Goal: Navigation & Orientation: Understand site structure

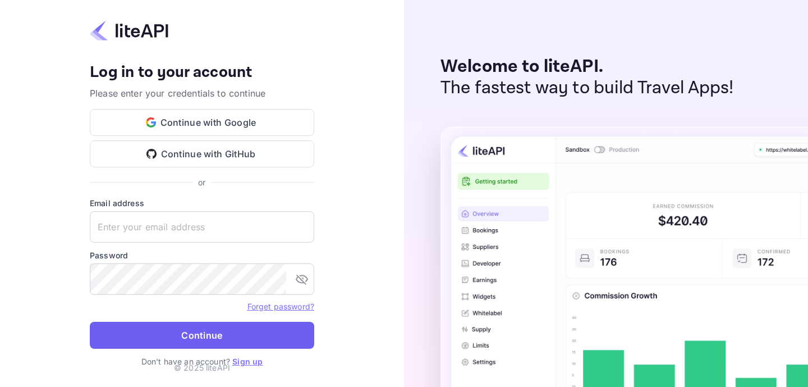
type input "eduardo@centaurosolutions.com"
click at [233, 336] on button "Continue" at bounding box center [202, 335] width 224 height 27
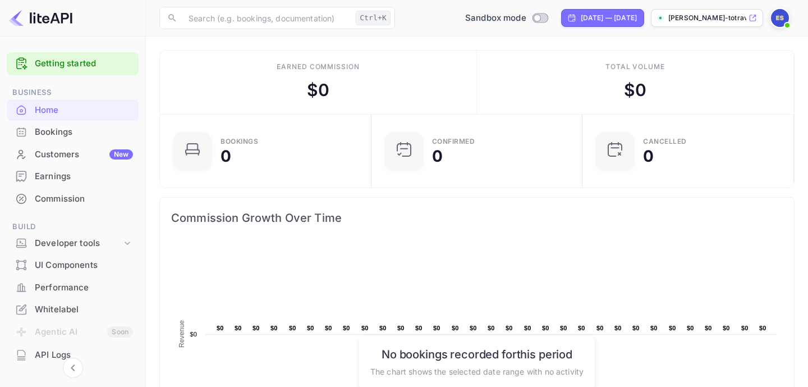
click at [59, 135] on div "Bookings" at bounding box center [84, 132] width 98 height 13
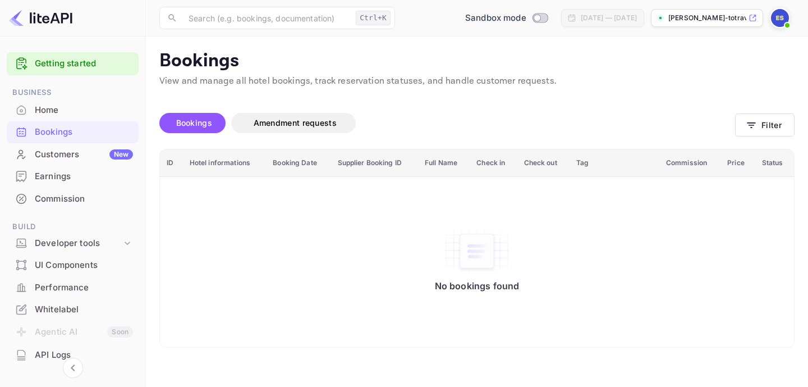
click at [56, 155] on div "Customers New" at bounding box center [84, 154] width 98 height 13
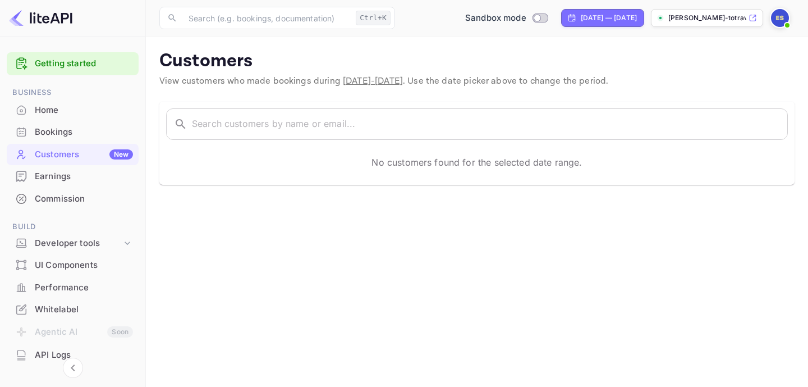
click at [54, 176] on div "Earnings" at bounding box center [84, 176] width 98 height 13
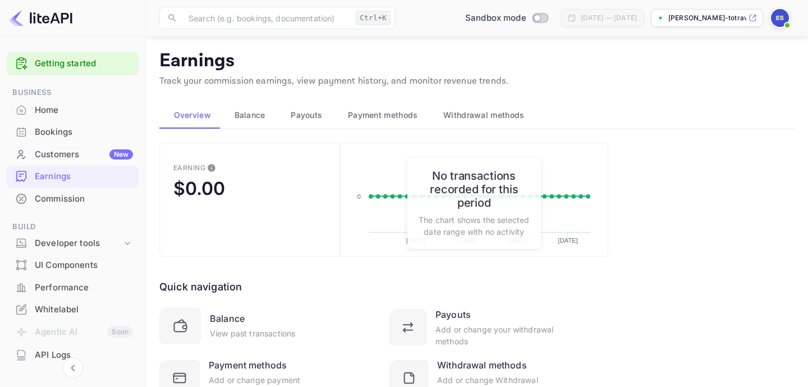
scroll to position [51, 0]
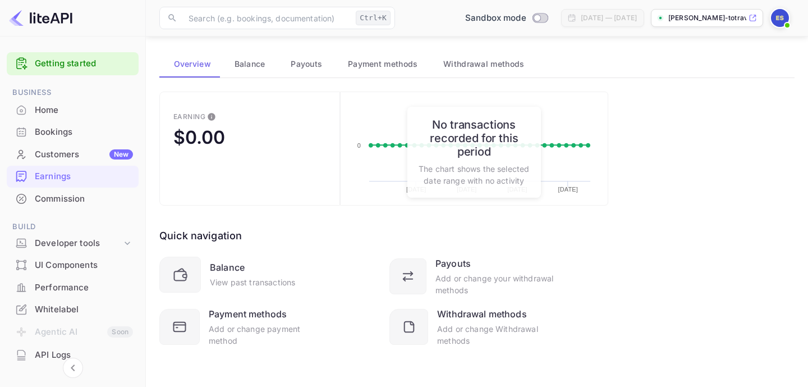
click at [77, 204] on div "Commission" at bounding box center [84, 198] width 98 height 13
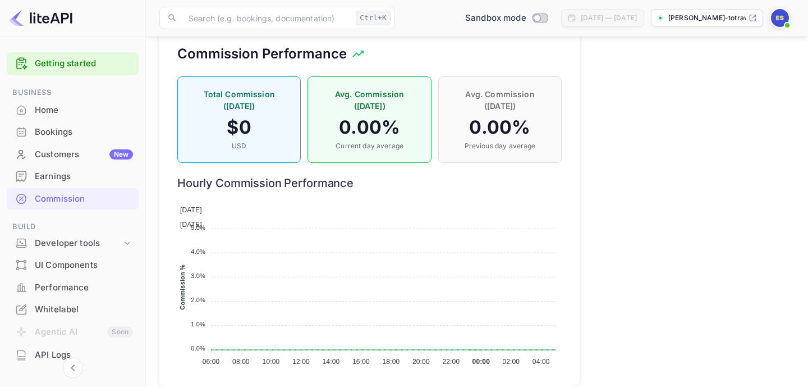
scroll to position [817, 0]
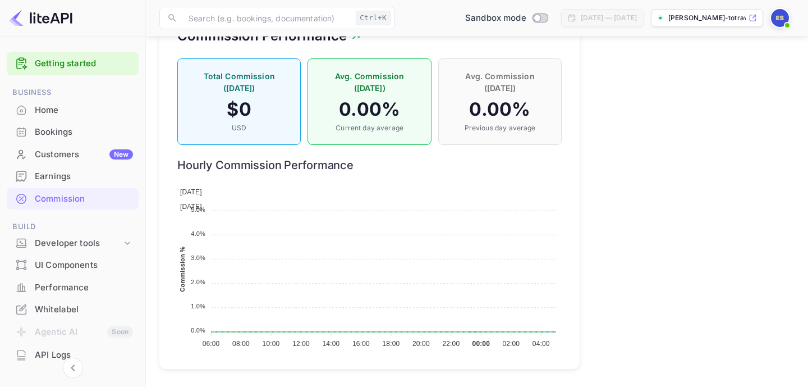
click at [54, 137] on div "Bookings" at bounding box center [84, 132] width 98 height 13
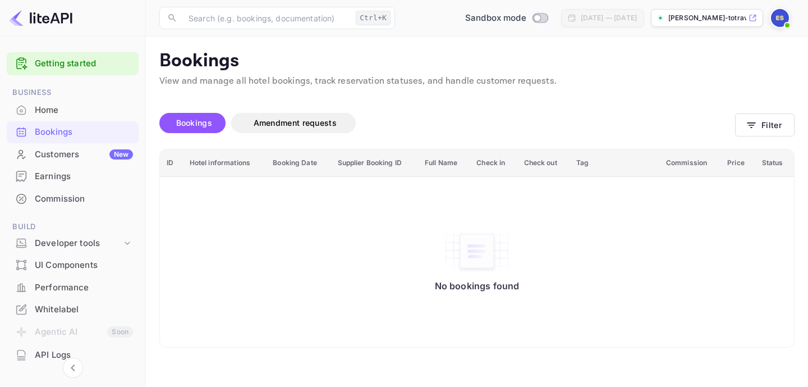
click at [50, 111] on div "Home" at bounding box center [84, 110] width 98 height 13
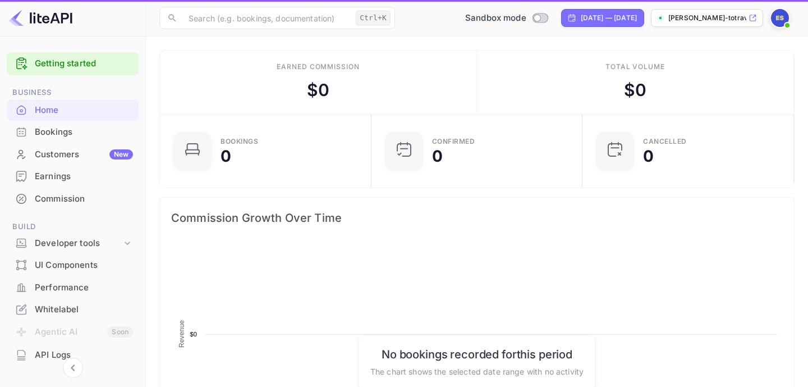
scroll to position [182, 205]
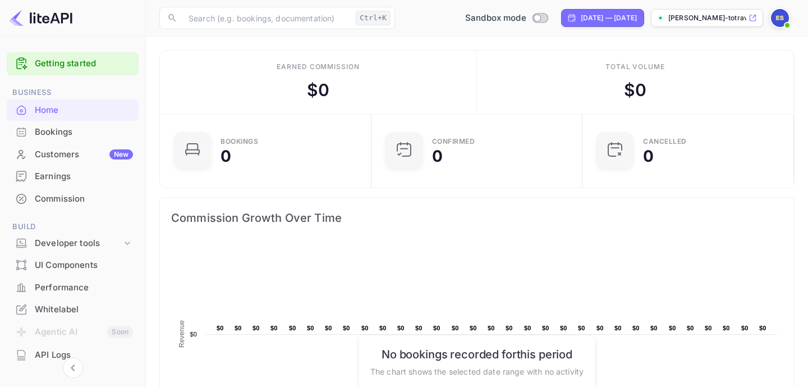
click at [52, 148] on div "Customers New" at bounding box center [84, 154] width 98 height 13
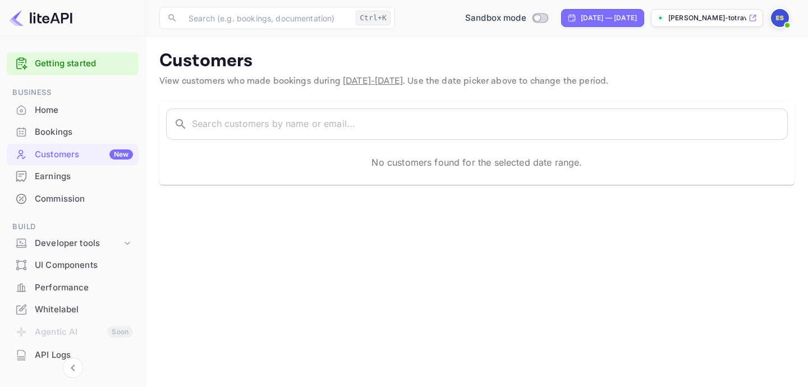
click at [62, 127] on div "Bookings" at bounding box center [84, 132] width 98 height 13
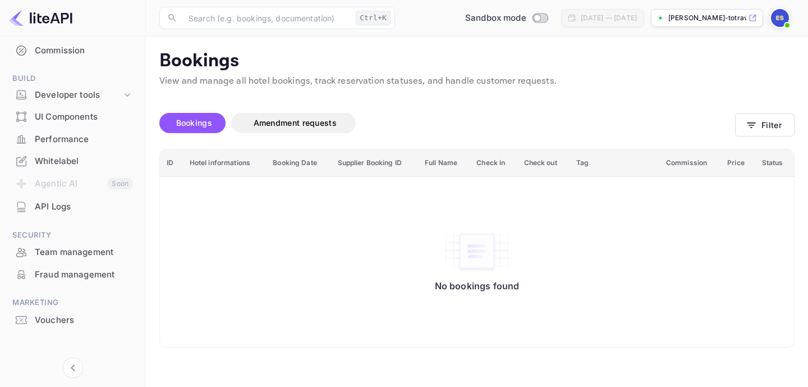
scroll to position [154, 0]
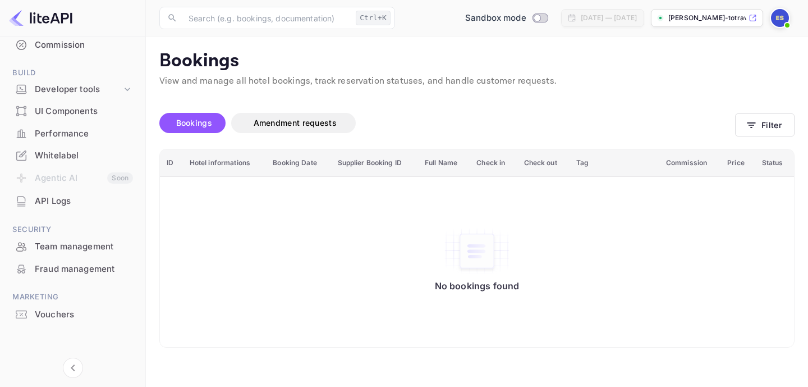
click at [83, 273] on div "Fraud management" at bounding box center [84, 269] width 98 height 13
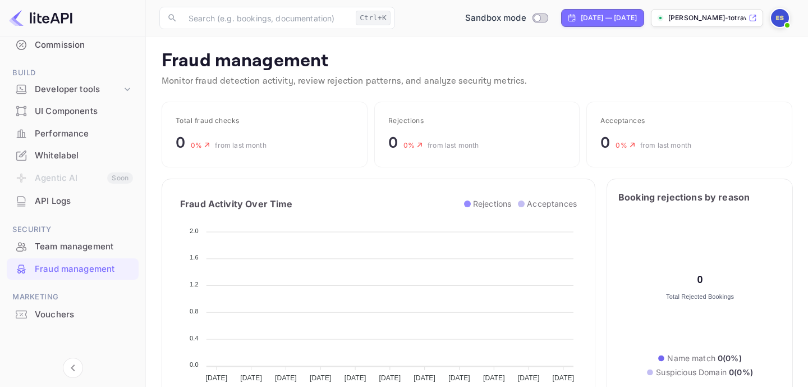
scroll to position [231, 281]
click at [85, 247] on div "Team management" at bounding box center [84, 246] width 98 height 13
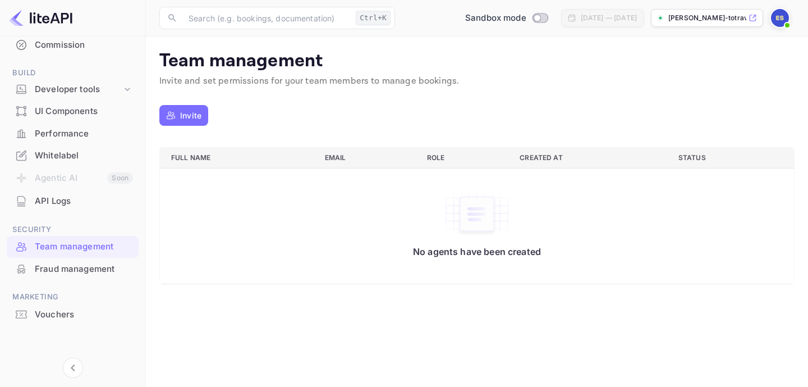
click at [63, 313] on div "Vouchers" at bounding box center [84, 314] width 98 height 13
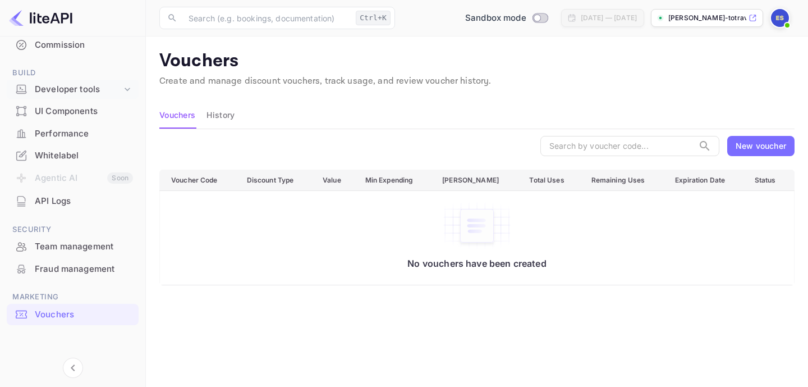
click at [71, 89] on div "Developer tools" at bounding box center [78, 89] width 87 height 13
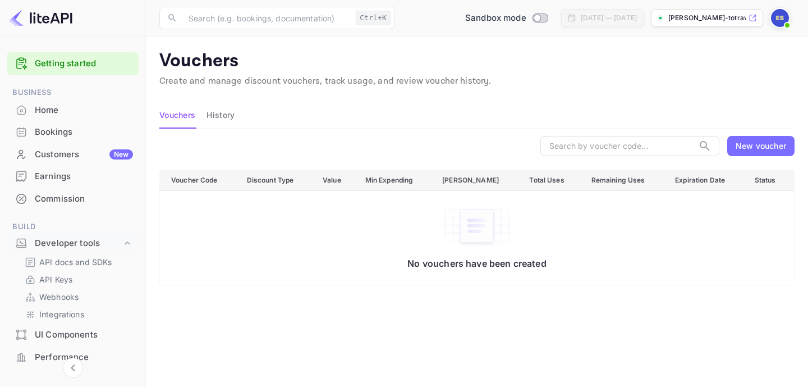
click at [54, 112] on div "Home" at bounding box center [84, 110] width 98 height 13
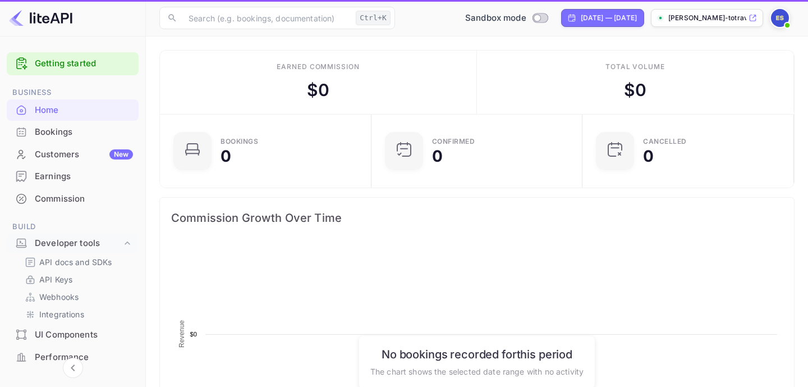
scroll to position [182, 205]
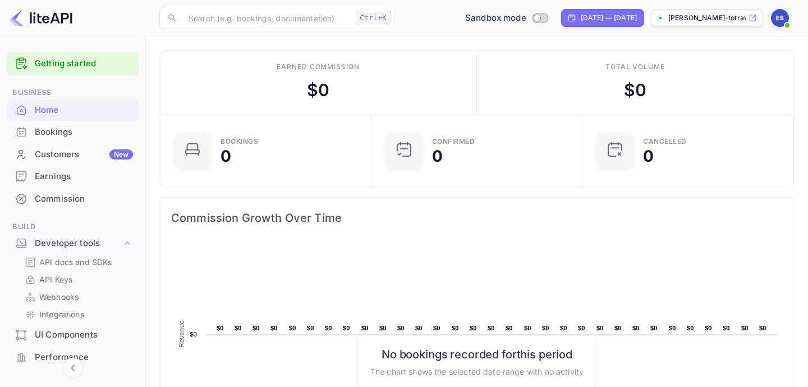
click at [57, 65] on link "Getting started" at bounding box center [84, 63] width 98 height 13
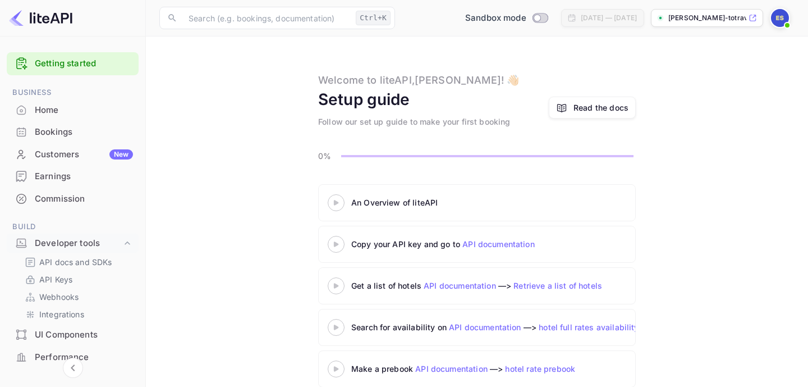
click at [714, 19] on p "[PERSON_NAME]-totrav..." at bounding box center [707, 18] width 78 height 10
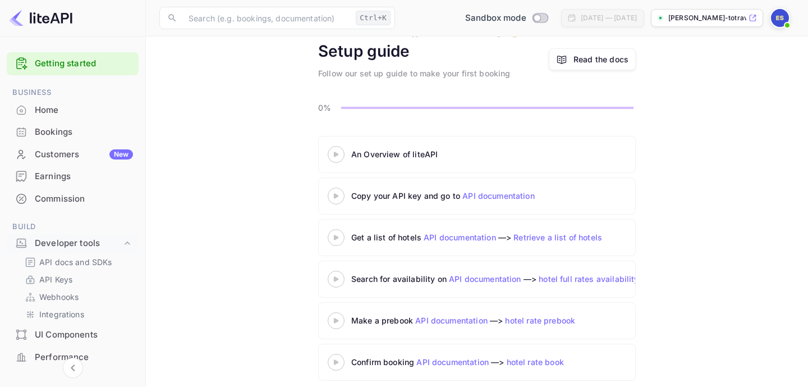
scroll to position [58, 0]
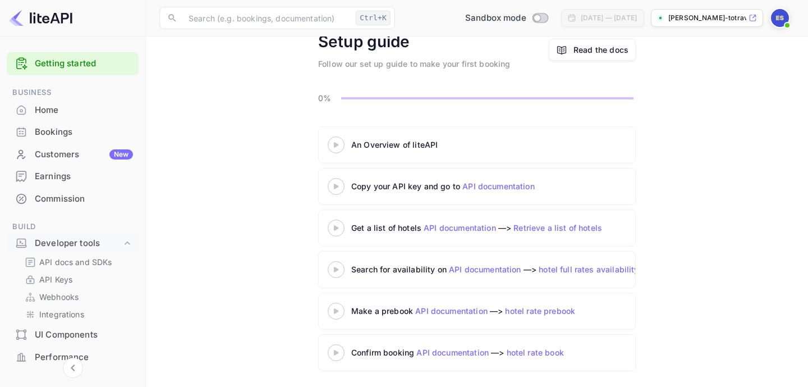
click at [70, 336] on div "UI Components" at bounding box center [84, 334] width 98 height 13
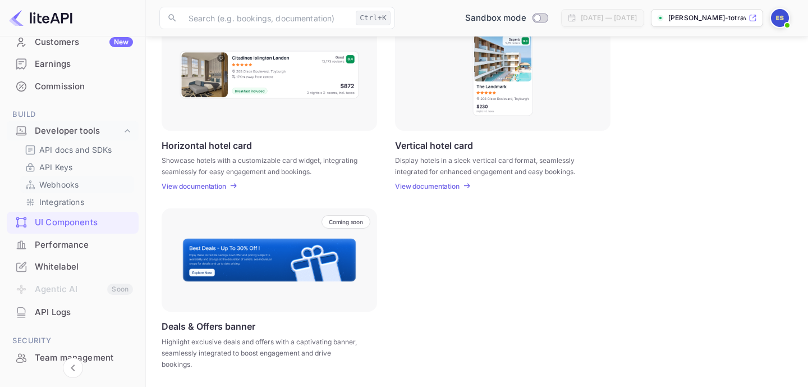
scroll to position [113, 0]
click at [68, 265] on div "Whitelabel" at bounding box center [84, 266] width 98 height 13
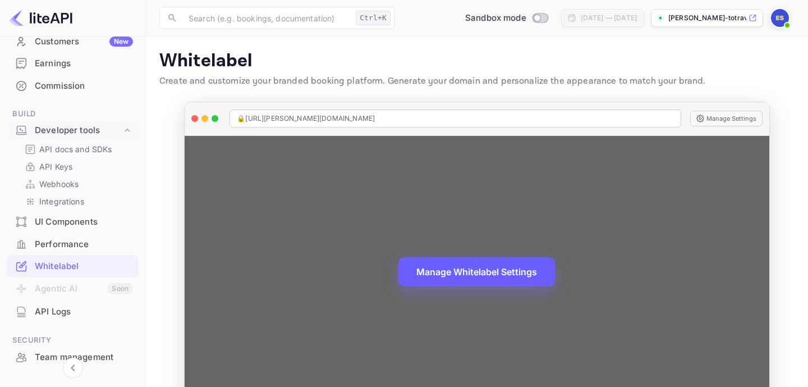
click at [456, 274] on button "Manage Whitelabel Settings" at bounding box center [476, 271] width 157 height 29
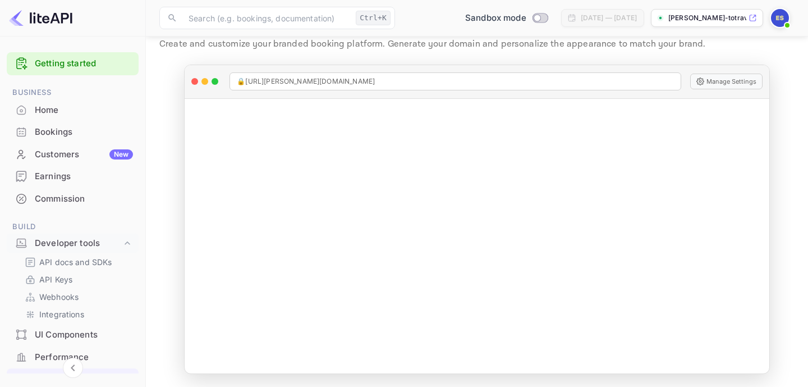
click at [44, 116] on div "Home" at bounding box center [73, 110] width 132 height 22
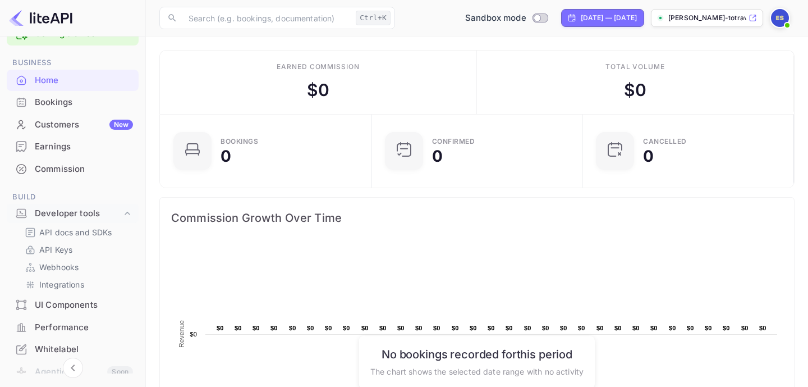
scroll to position [34, 0]
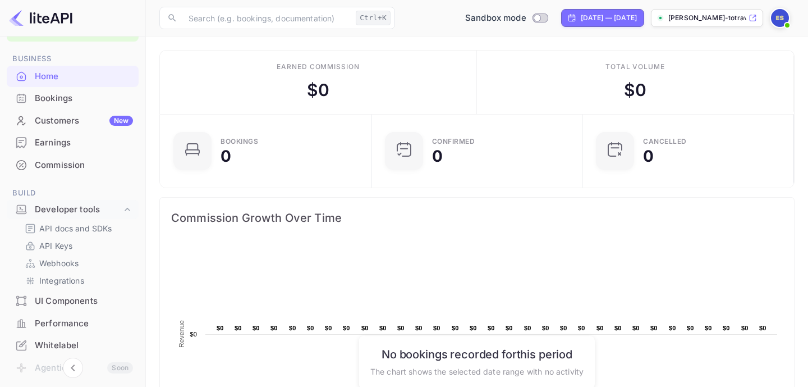
click at [48, 148] on div "Earnings" at bounding box center [84, 142] width 98 height 13
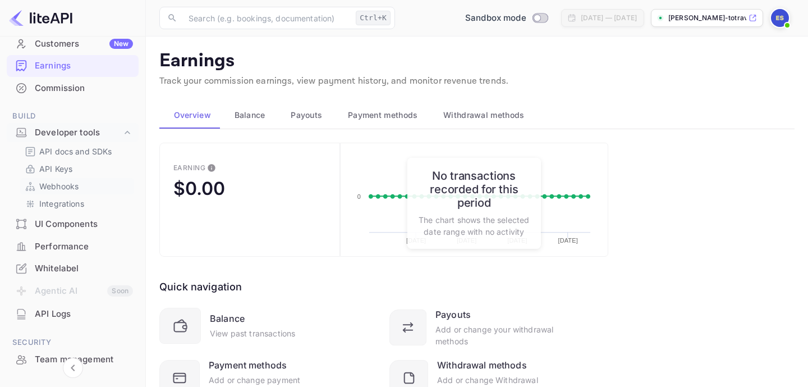
scroll to position [111, 0]
click at [62, 221] on div "UI Components" at bounding box center [84, 223] width 98 height 13
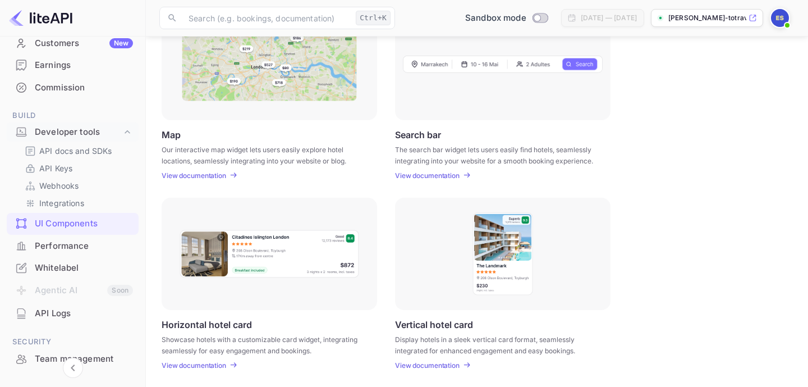
scroll to position [191, 0]
click at [421, 175] on p "View documentation" at bounding box center [427, 174] width 65 height 8
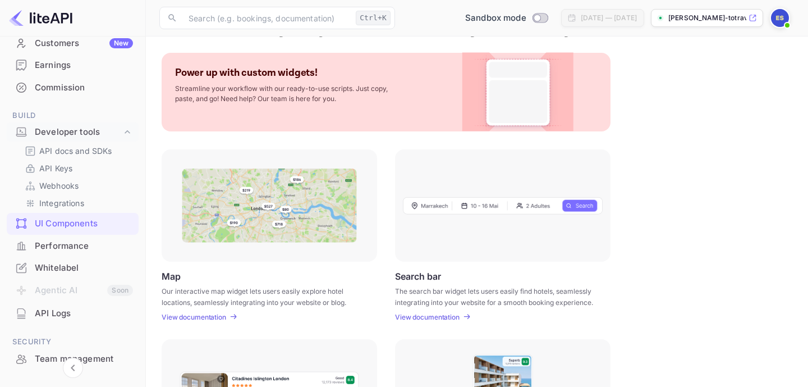
scroll to position [0, 0]
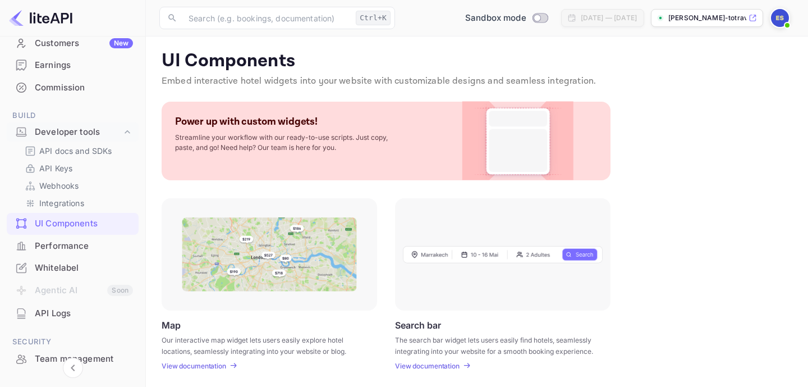
click at [72, 93] on div "Commission" at bounding box center [84, 87] width 98 height 13
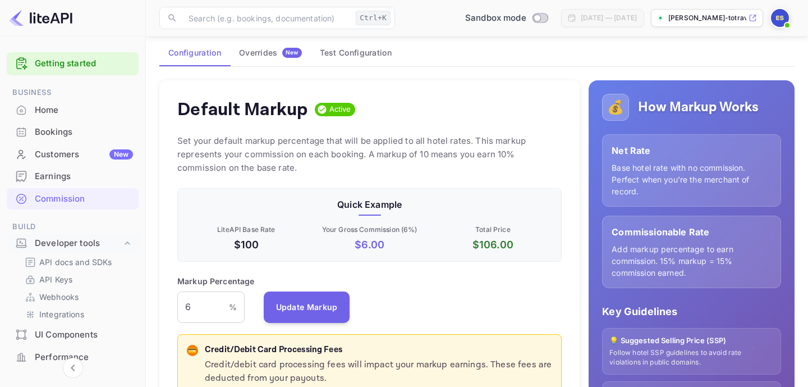
scroll to position [75, 0]
click at [40, 113] on div "Home" at bounding box center [84, 110] width 98 height 13
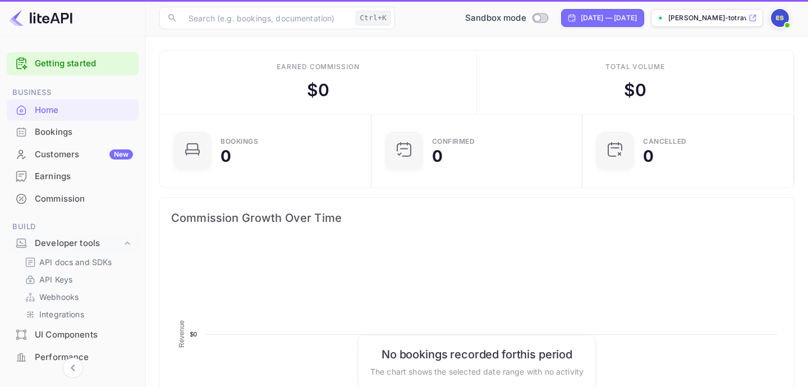
scroll to position [182, 205]
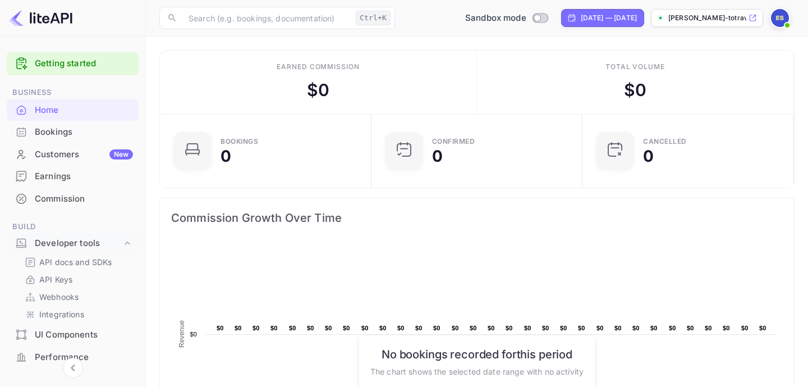
click at [722, 19] on p "[PERSON_NAME]-totrav..." at bounding box center [707, 18] width 78 height 10
